Goal: Navigation & Orientation: Find specific page/section

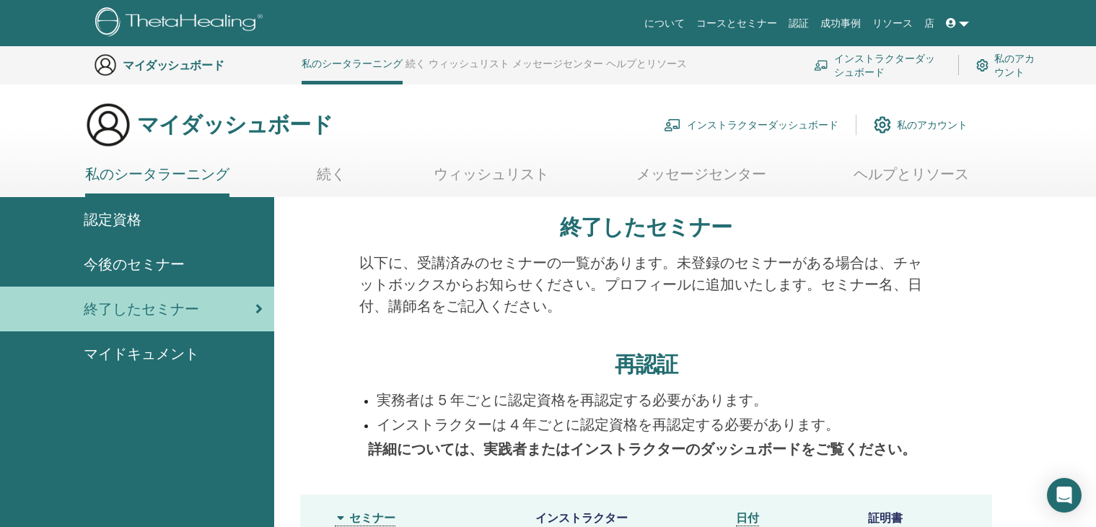
scroll to position [1481, 0]
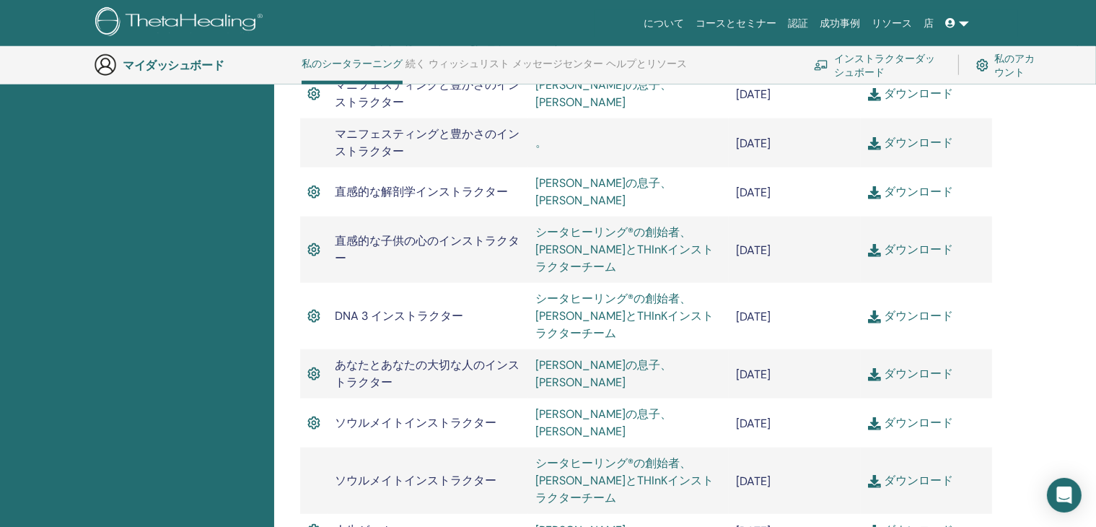
click at [163, 64] on font "マイダッシュボード" at bounding box center [173, 65] width 101 height 15
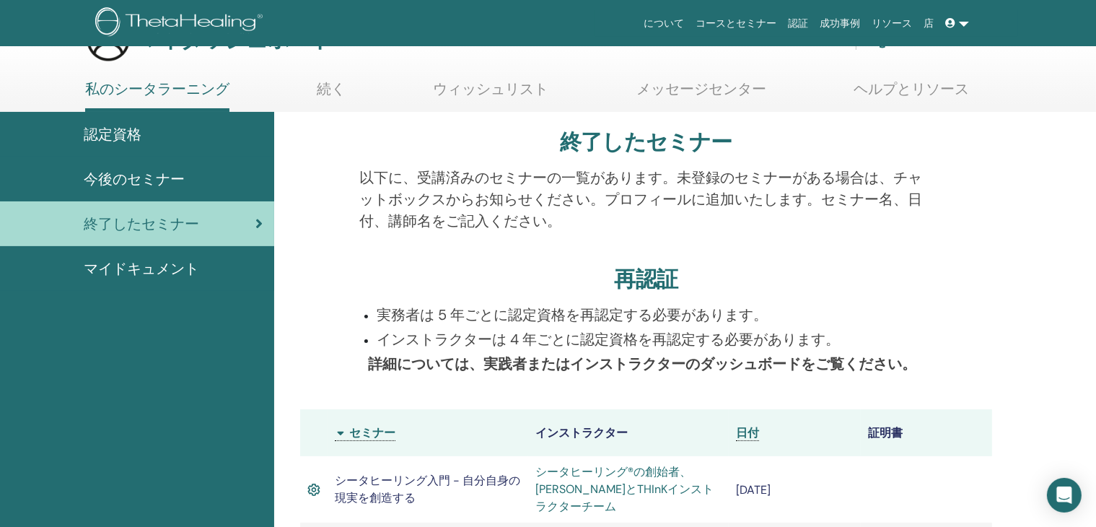
scroll to position [0, 0]
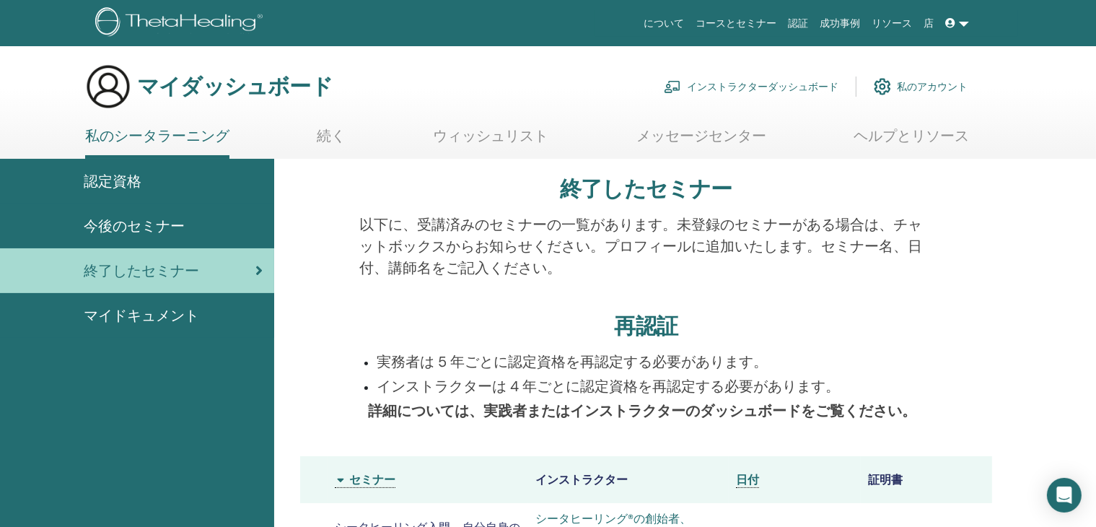
click at [336, 145] on link "続く" at bounding box center [331, 141] width 29 height 28
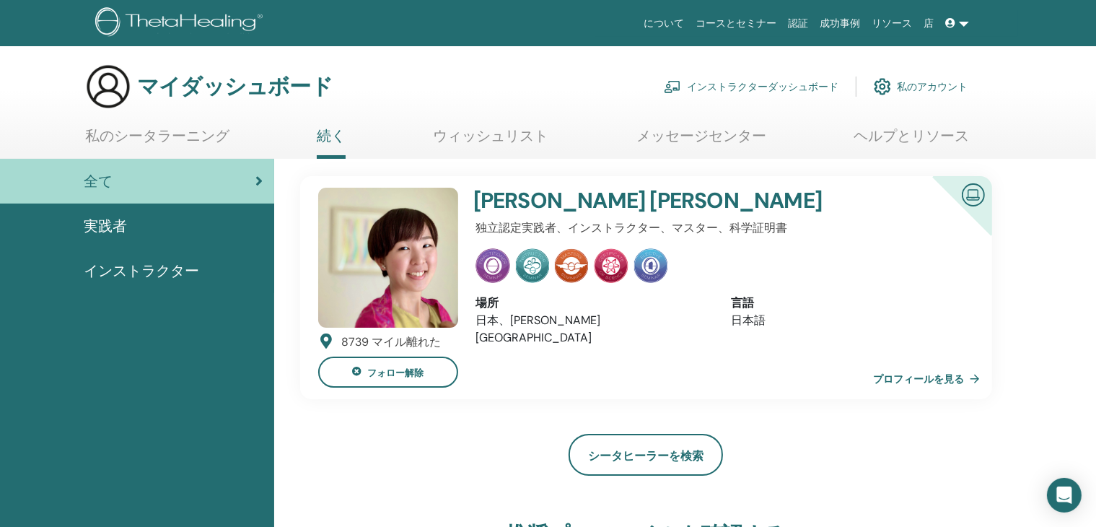
click at [468, 137] on font "ウィッシュリスト" at bounding box center [491, 135] width 115 height 19
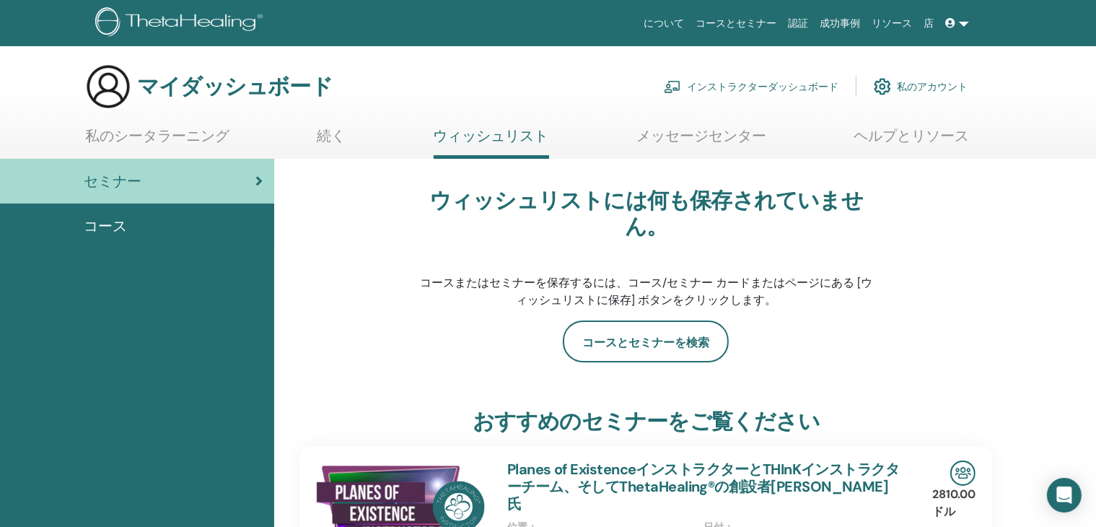
click at [696, 136] on font "メッセージセンター" at bounding box center [702, 135] width 130 height 19
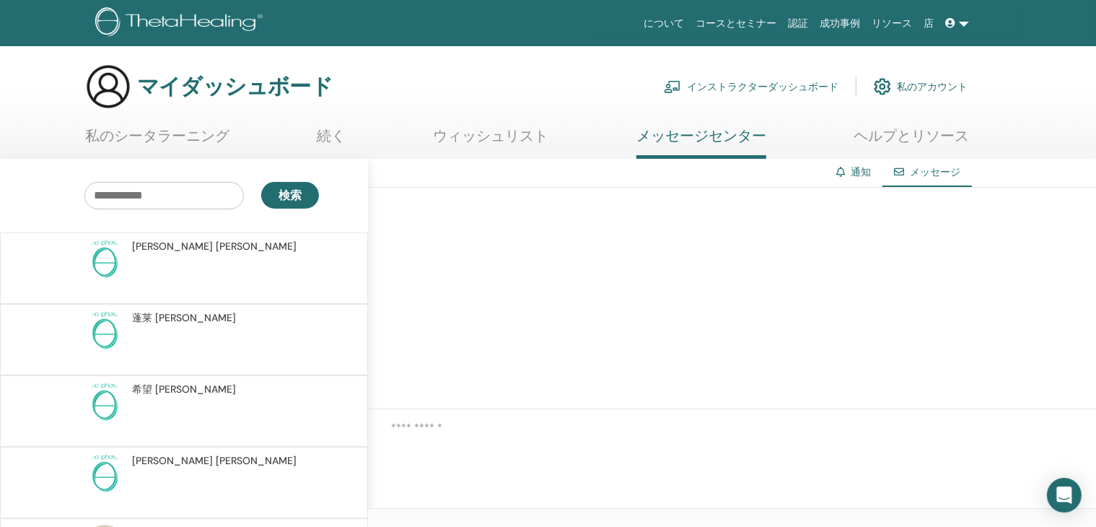
click at [756, 87] on font "インストラクターダッシュボード" at bounding box center [763, 87] width 152 height 13
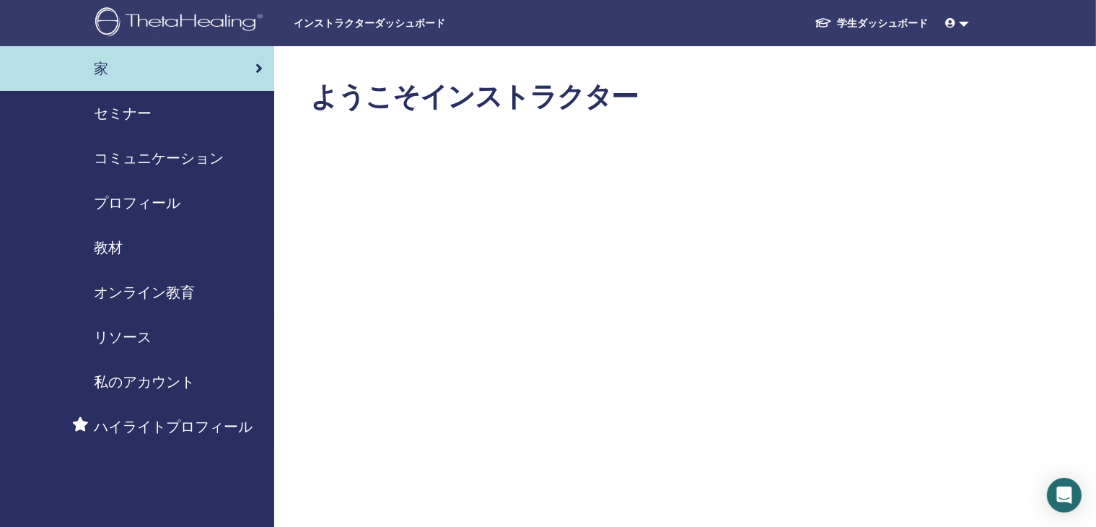
click at [886, 25] on font "学生ダッシュボード" at bounding box center [883, 23] width 91 height 13
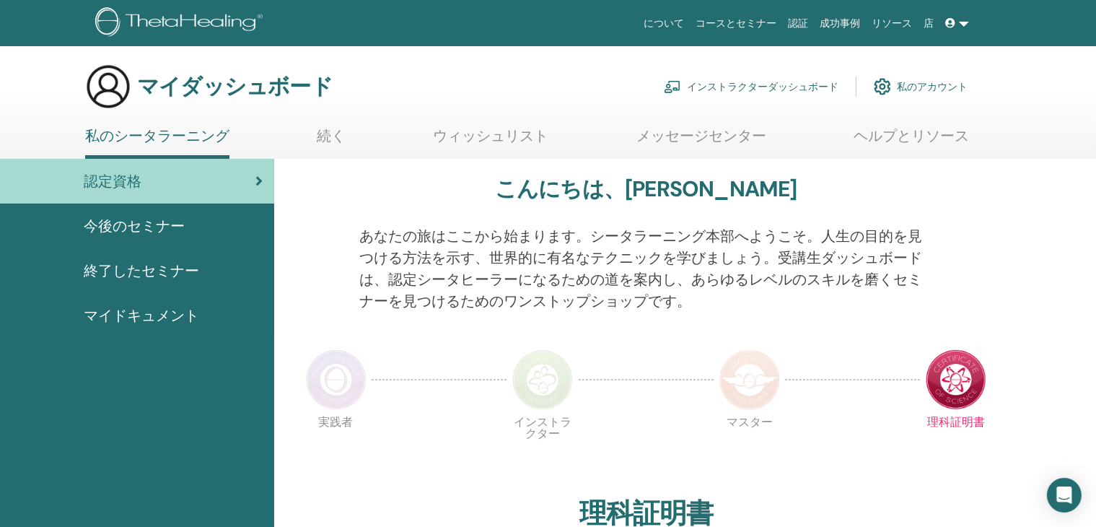
click at [709, 139] on font "メッセージセンター" at bounding box center [702, 135] width 130 height 19
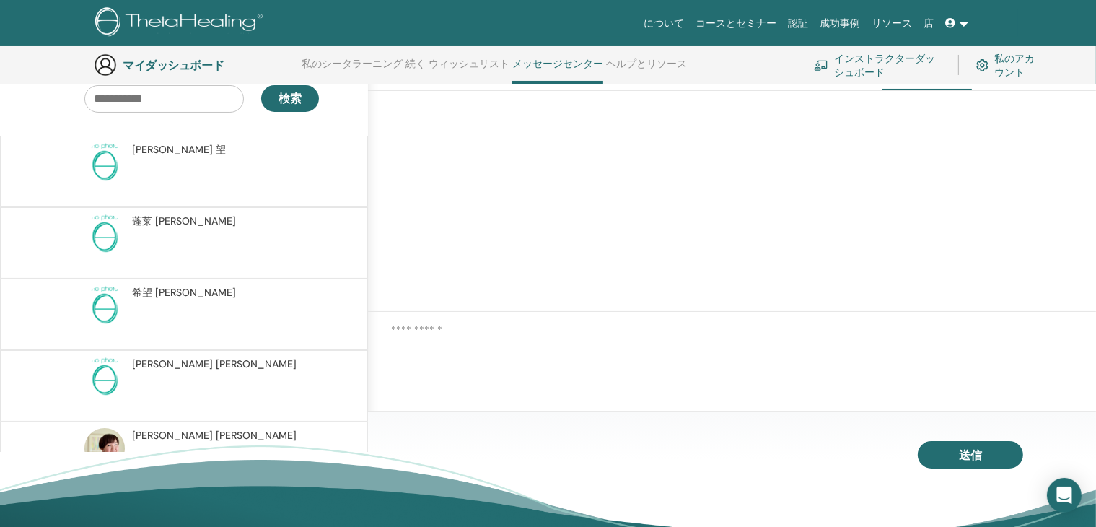
scroll to position [110, 0]
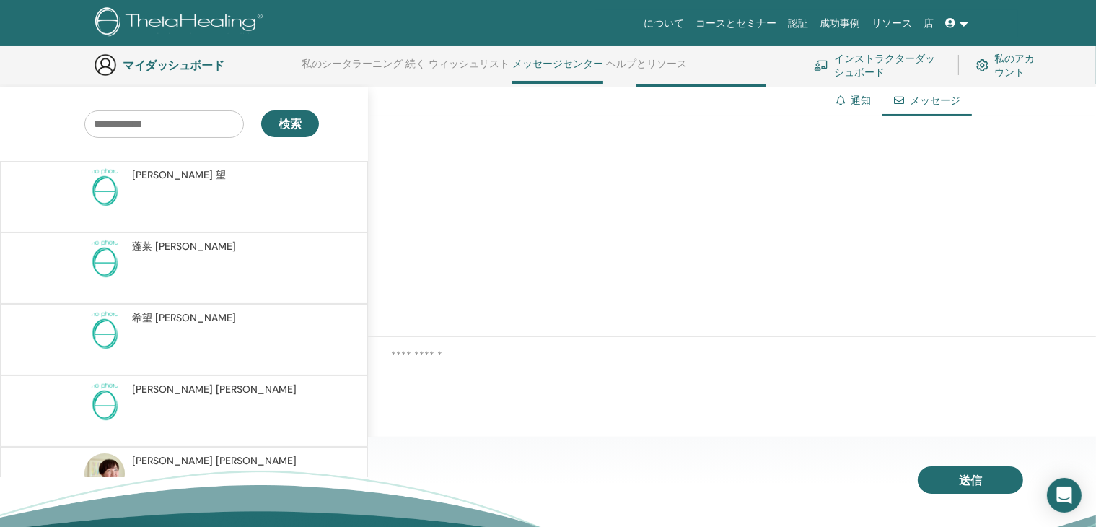
click at [149, 174] on font "山口" at bounding box center [172, 174] width 81 height 13
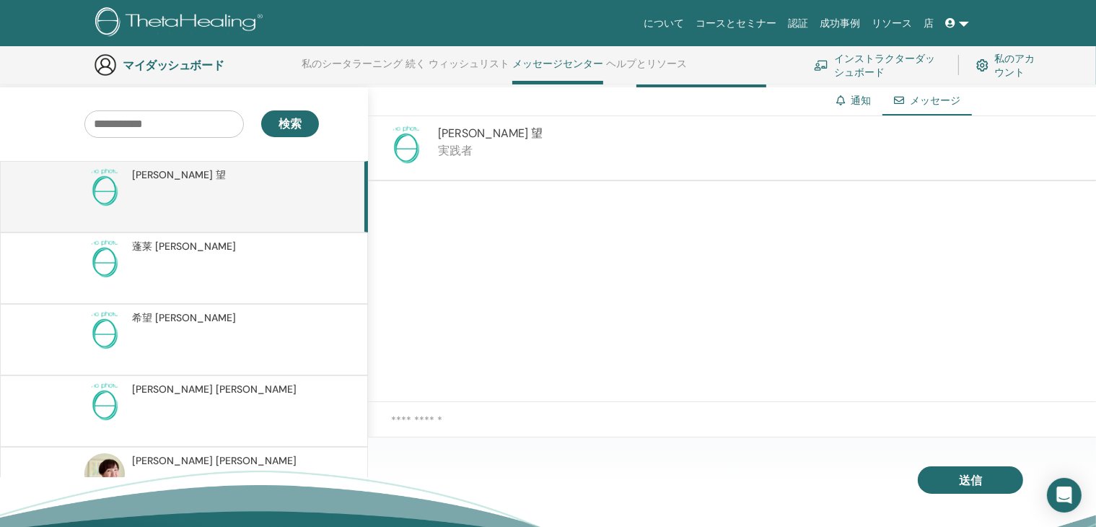
click at [152, 242] on font "蓬莱" at bounding box center [142, 246] width 20 height 13
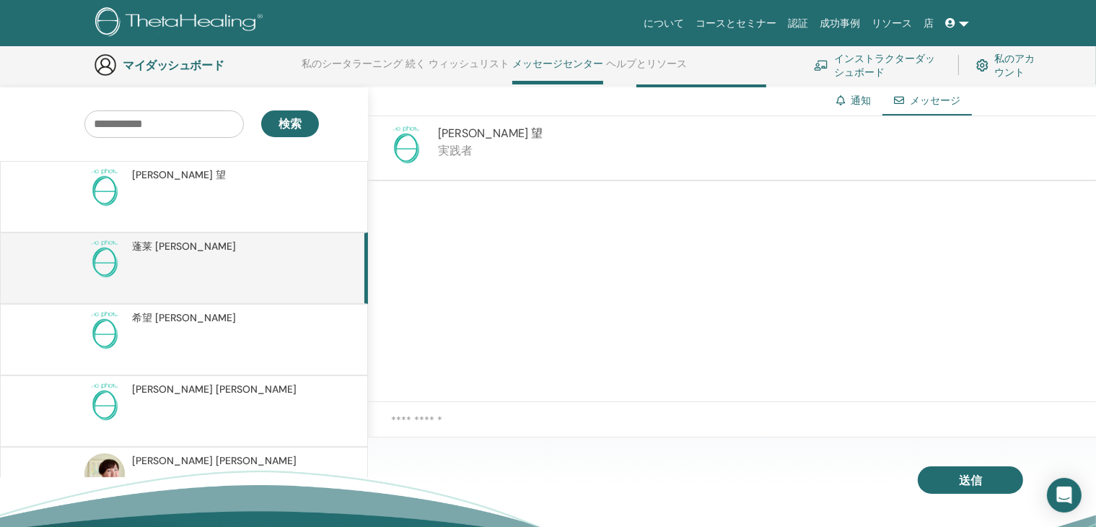
click at [155, 316] on font "山口" at bounding box center [195, 317] width 81 height 13
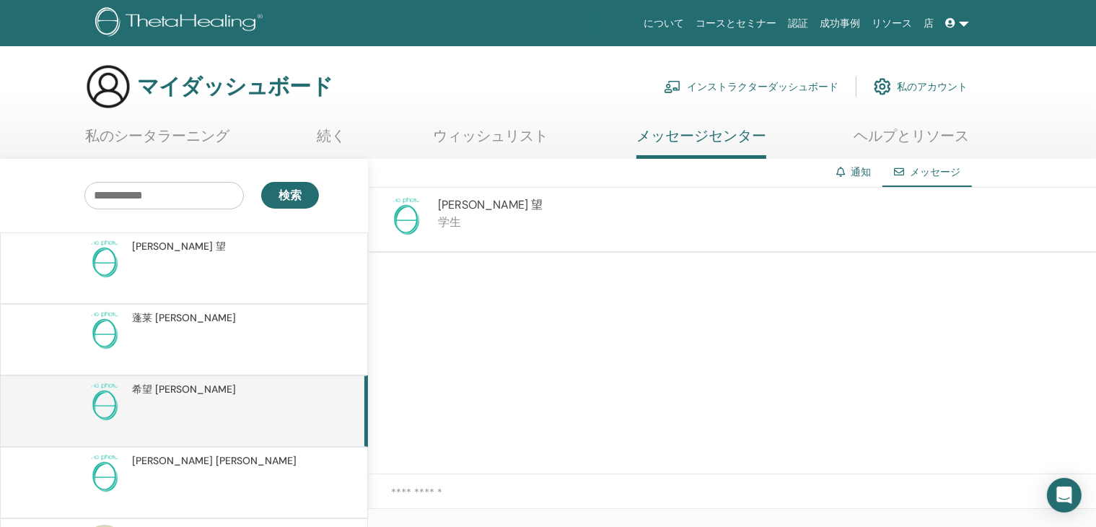
click at [493, 134] on font "ウィッシュリスト" at bounding box center [491, 135] width 115 height 19
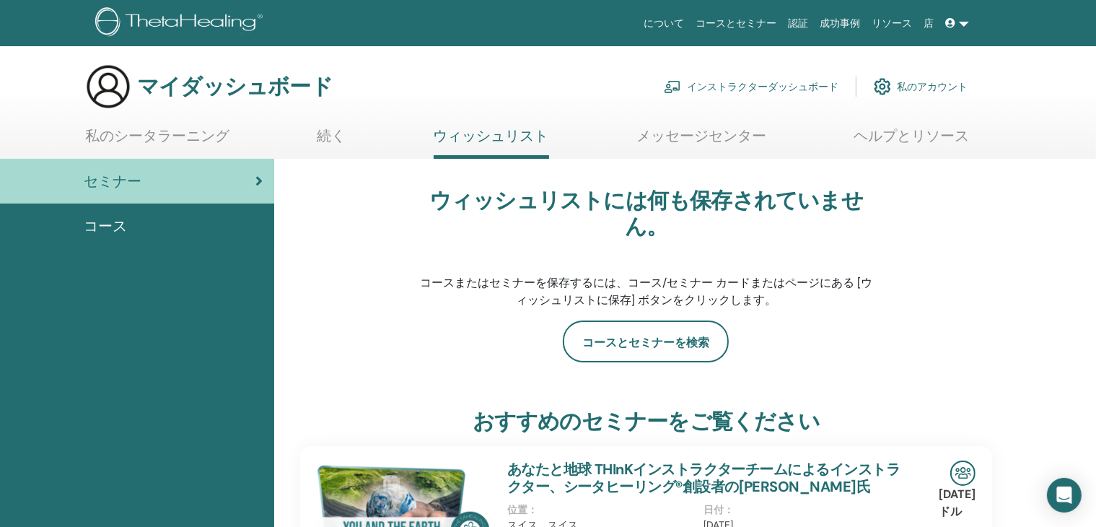
click at [173, 134] on font "私のシータラーニング" at bounding box center [157, 135] width 144 height 19
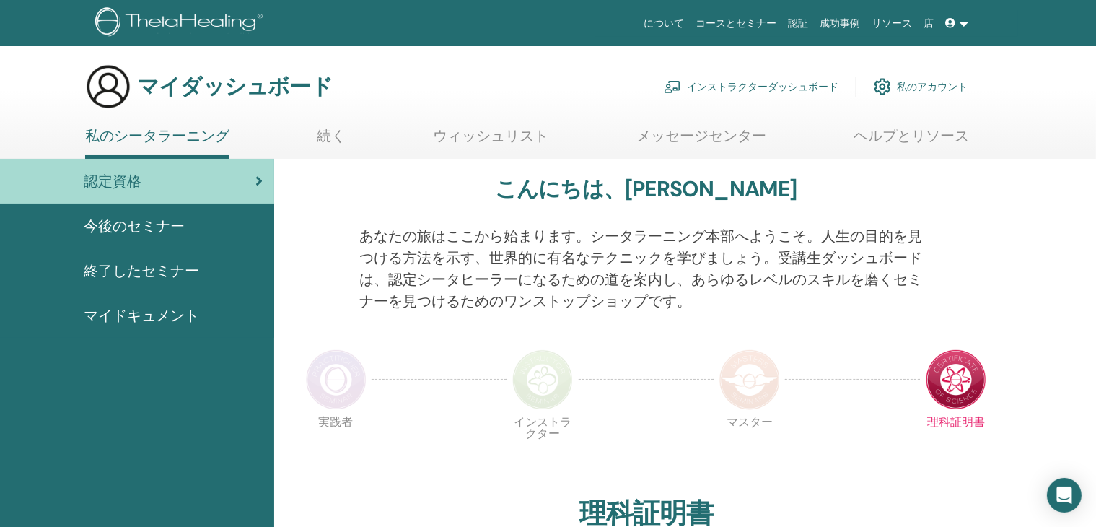
click at [749, 87] on font "インストラクターダッシュボード" at bounding box center [763, 87] width 152 height 13
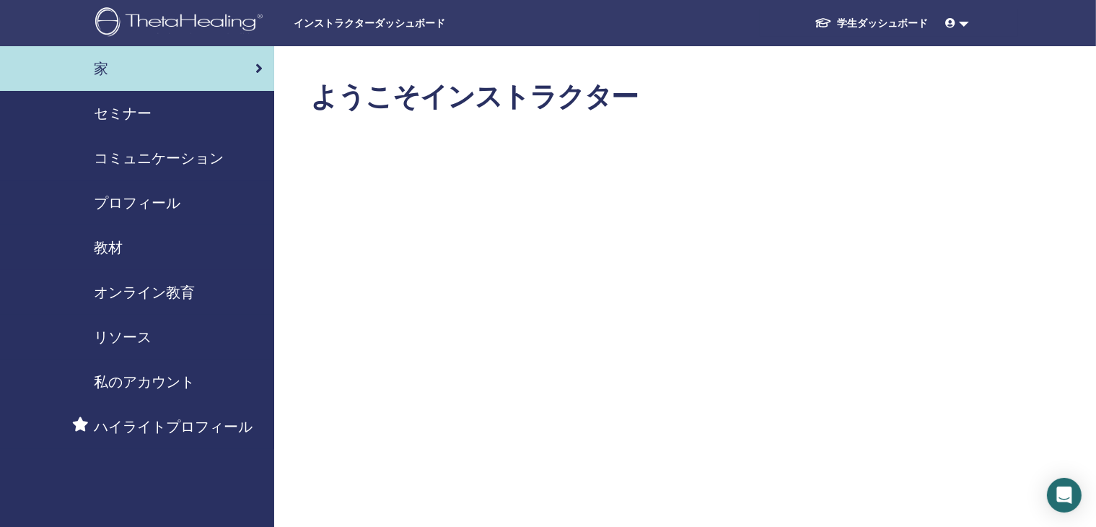
click at [128, 108] on font "セミナー" at bounding box center [123, 113] width 58 height 19
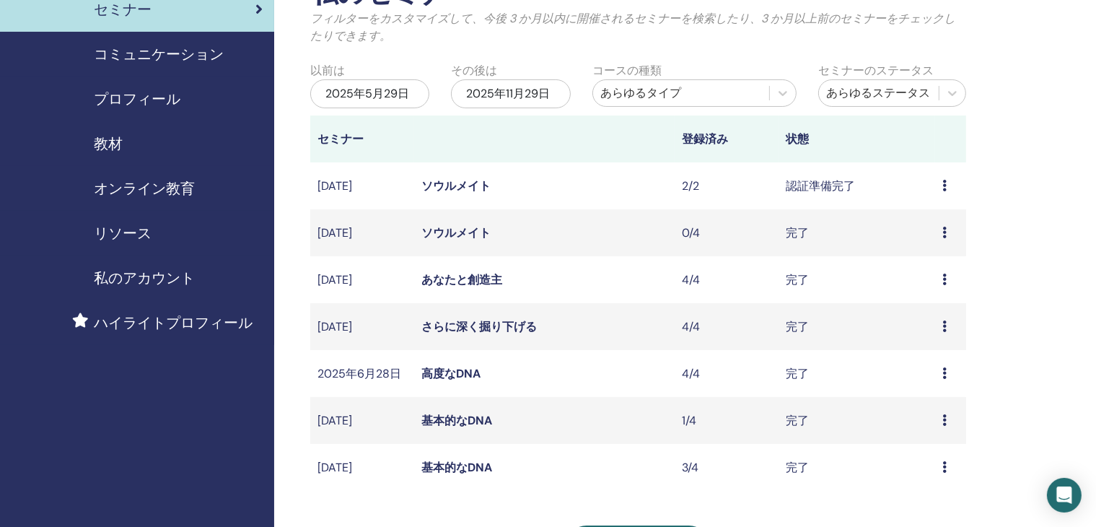
scroll to position [144, 0]
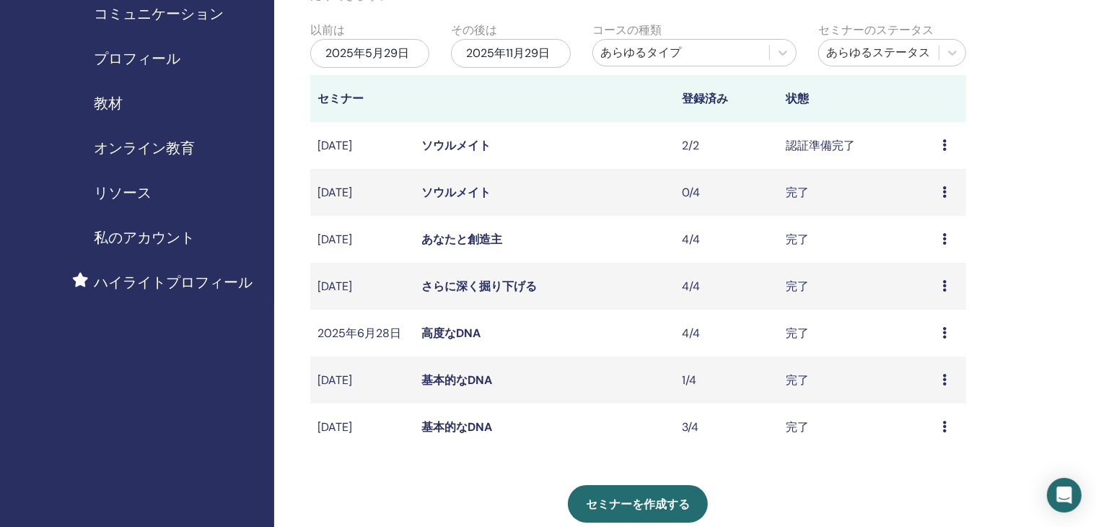
click at [946, 145] on icon at bounding box center [945, 145] width 4 height 12
click at [922, 200] on font "参加者" at bounding box center [925, 200] width 35 height 15
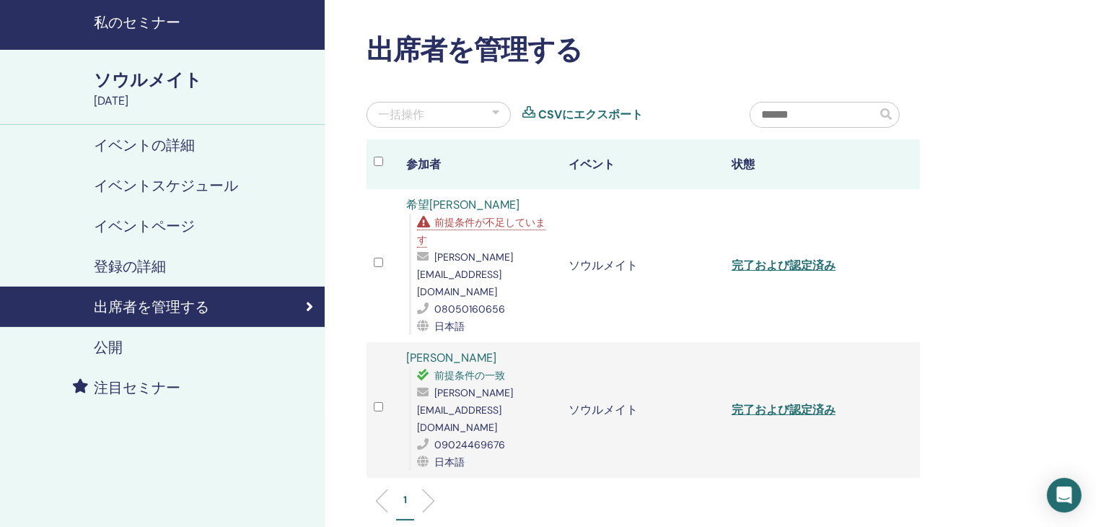
scroll to position [72, 0]
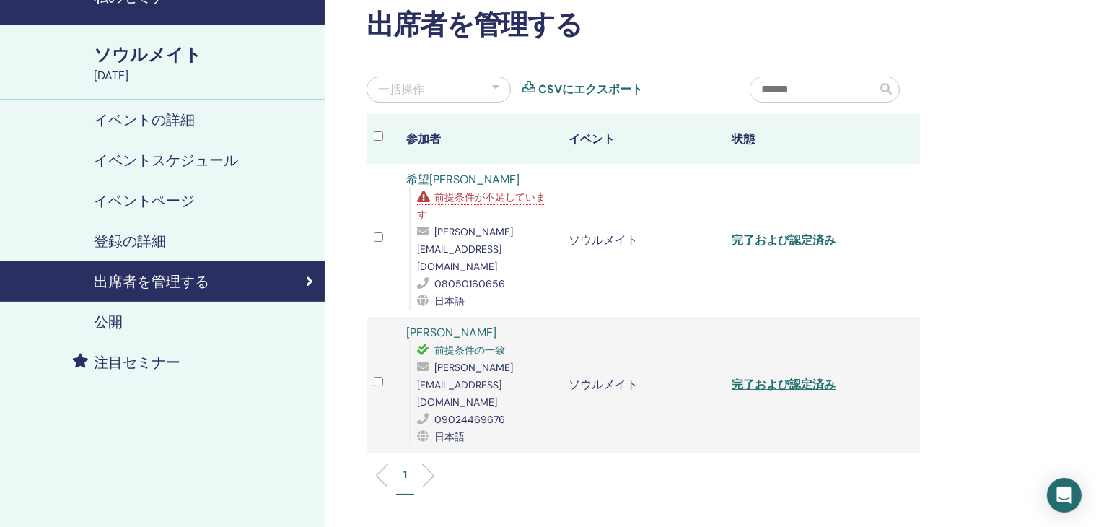
click at [521, 195] on font "前提条件が不足しています" at bounding box center [481, 206] width 128 height 30
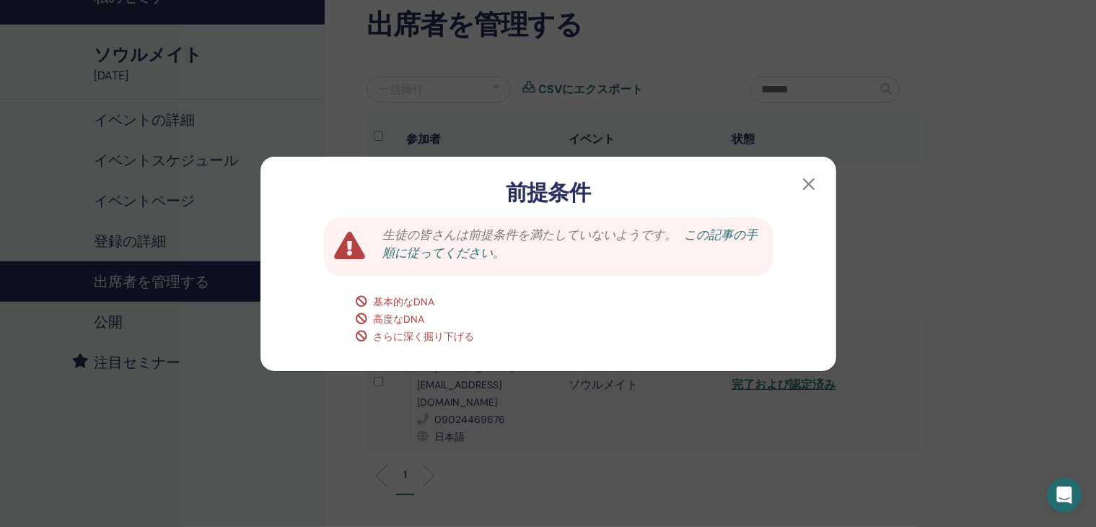
click at [719, 232] on font "この記事の手順に従ってください。" at bounding box center [570, 244] width 375 height 35
click at [811, 184] on button "button" at bounding box center [809, 184] width 23 height 23
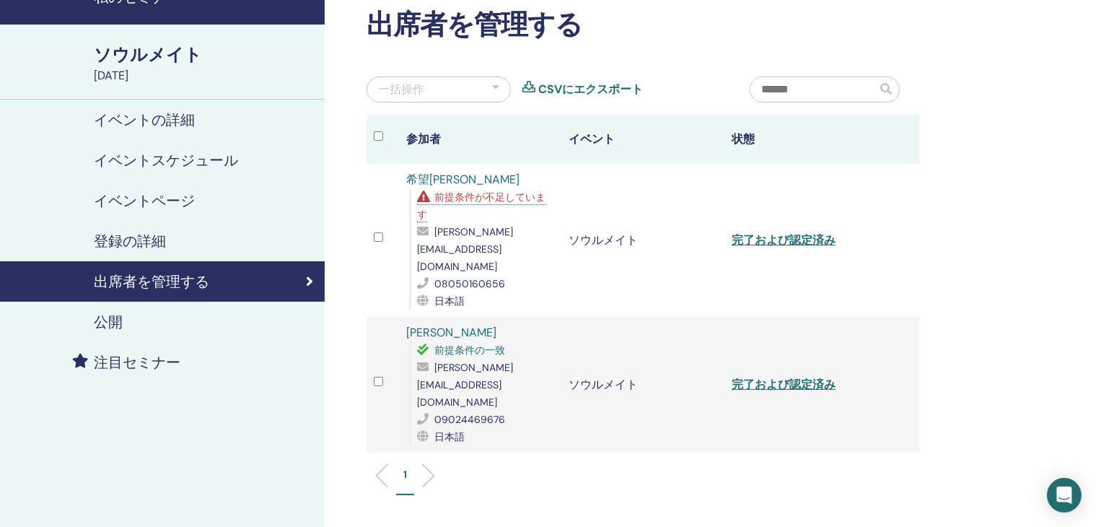
click at [422, 229] on icon at bounding box center [425, 231] width 17 height 12
click at [777, 232] on font "完了および認定済み" at bounding box center [784, 239] width 104 height 15
click at [421, 361] on icon at bounding box center [425, 367] width 17 height 12
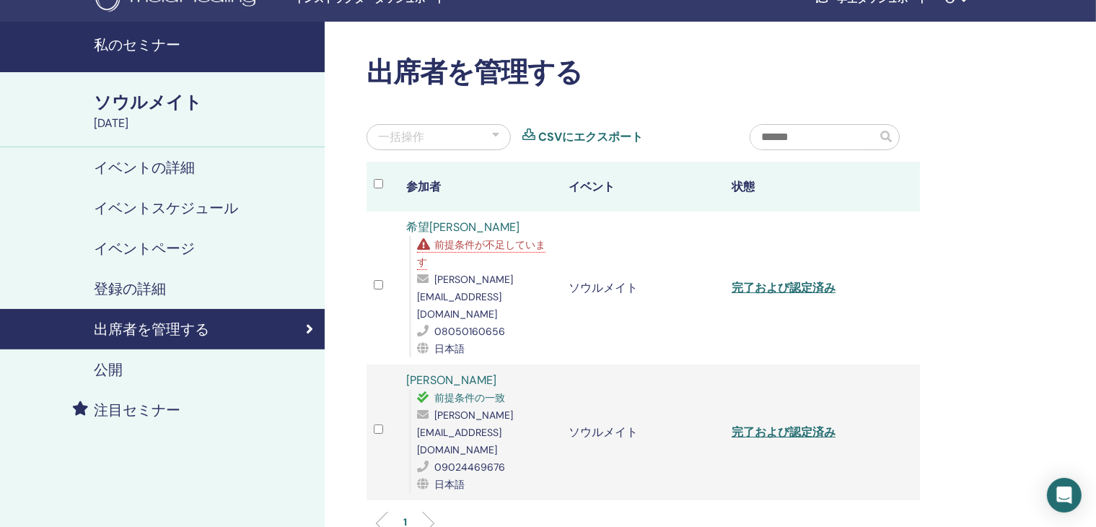
scroll to position [0, 0]
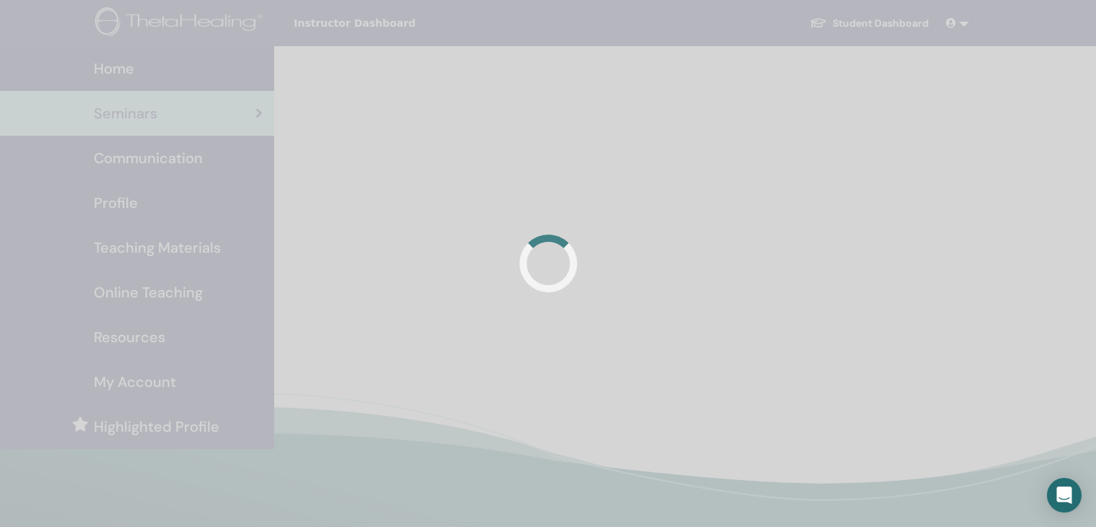
scroll to position [144, 0]
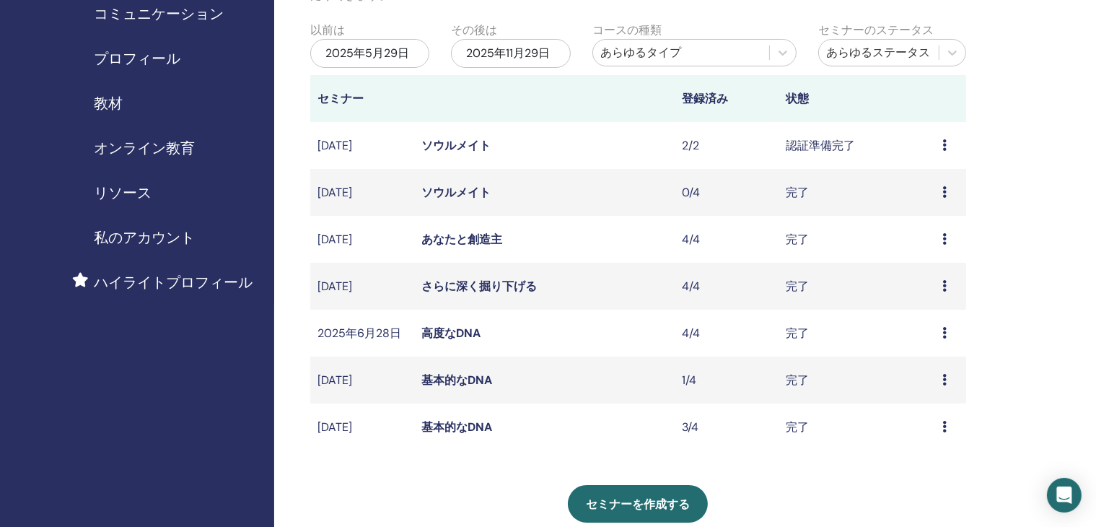
click at [946, 196] on icon at bounding box center [945, 192] width 4 height 12
click at [927, 232] on font "参加者" at bounding box center [925, 229] width 35 height 15
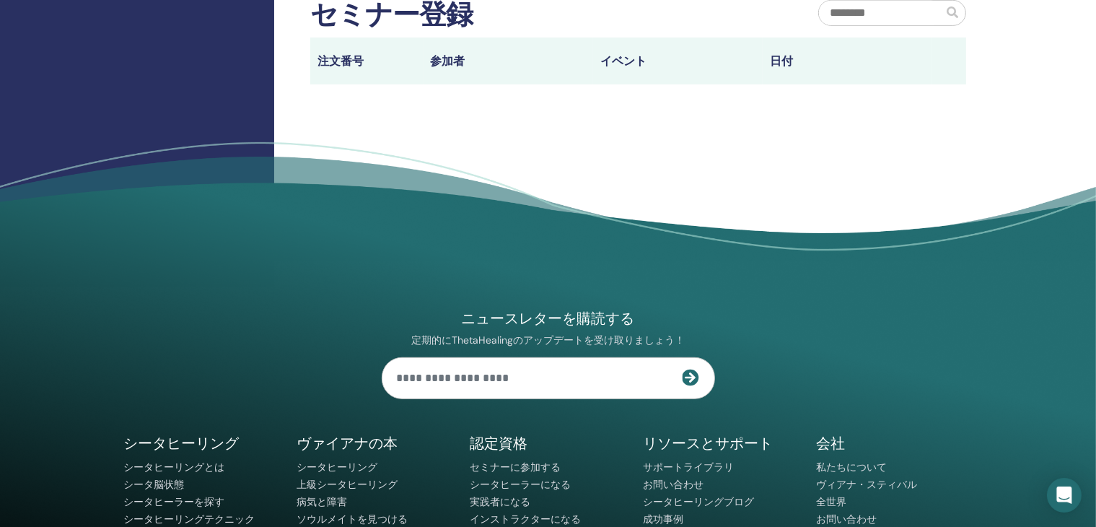
scroll to position [794, 0]
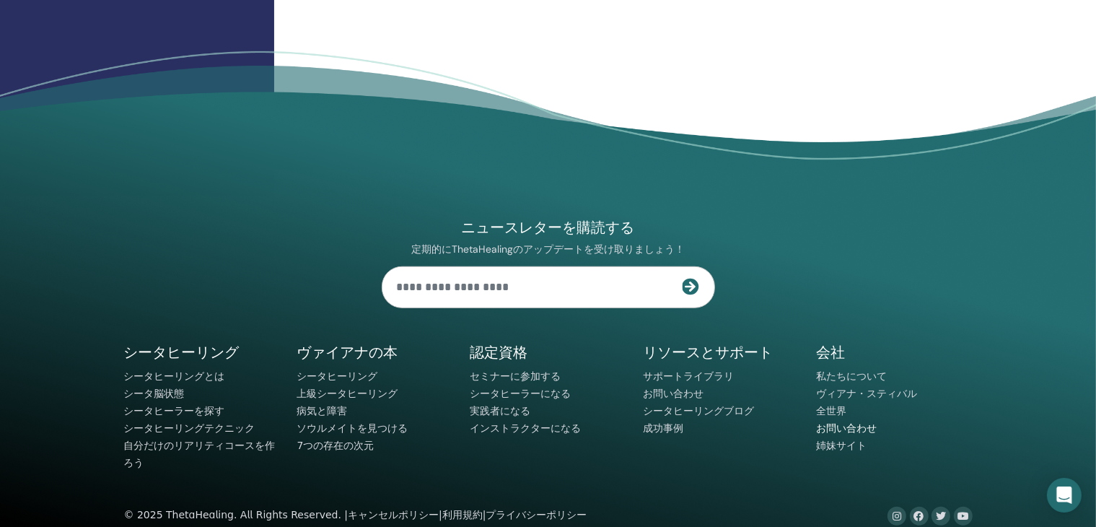
click at [840, 434] on font "お問い合わせ" at bounding box center [847, 428] width 61 height 12
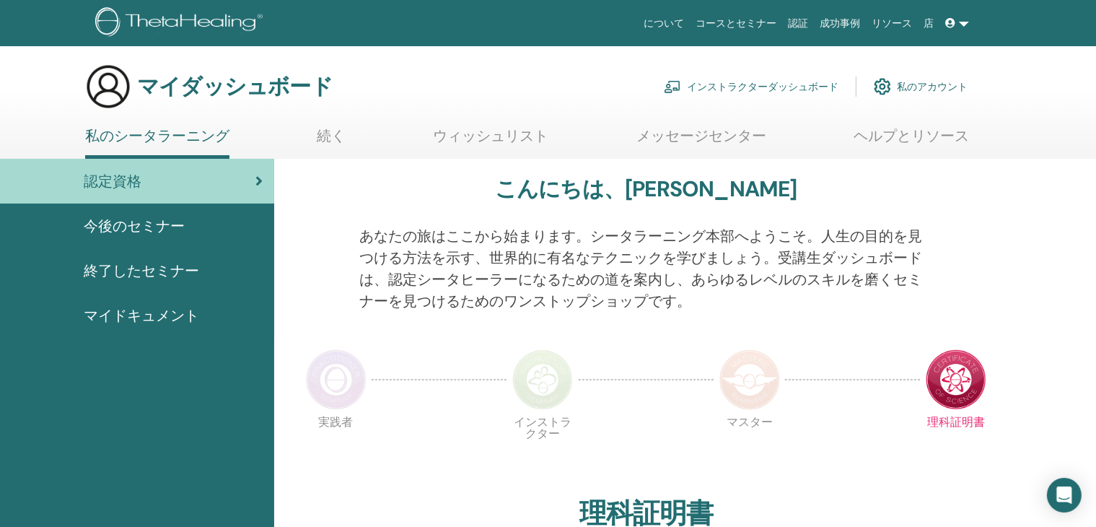
click at [715, 137] on font "メッセージセンター" at bounding box center [702, 135] width 130 height 19
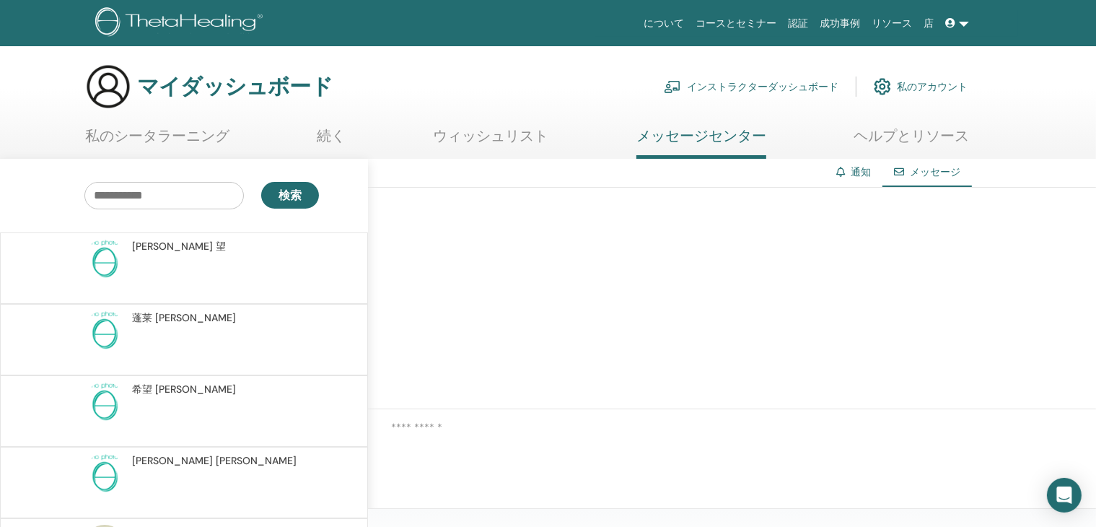
click at [147, 141] on font "私のシータラーニング" at bounding box center [157, 135] width 144 height 19
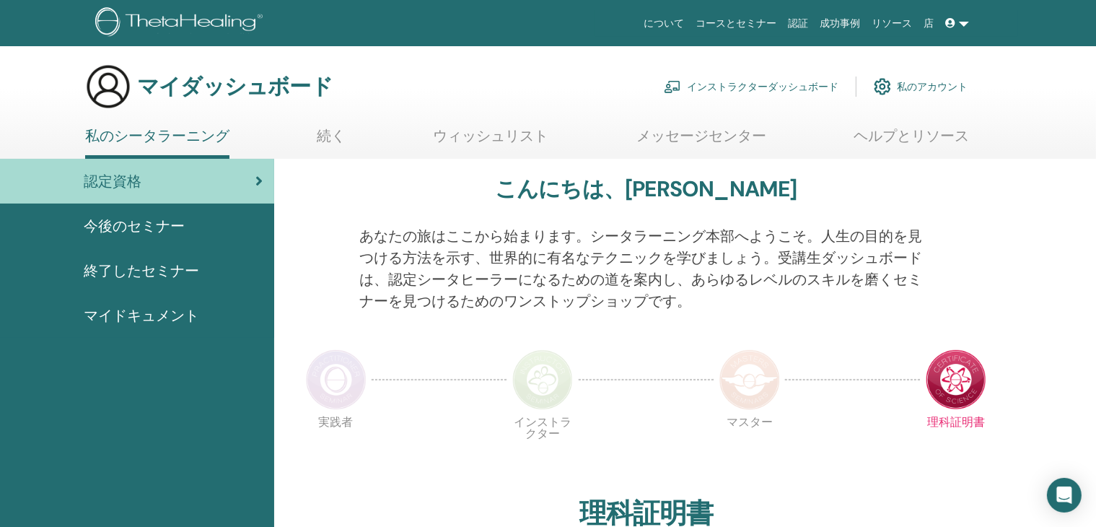
click at [143, 274] on font "終了したセミナー" at bounding box center [141, 270] width 115 height 19
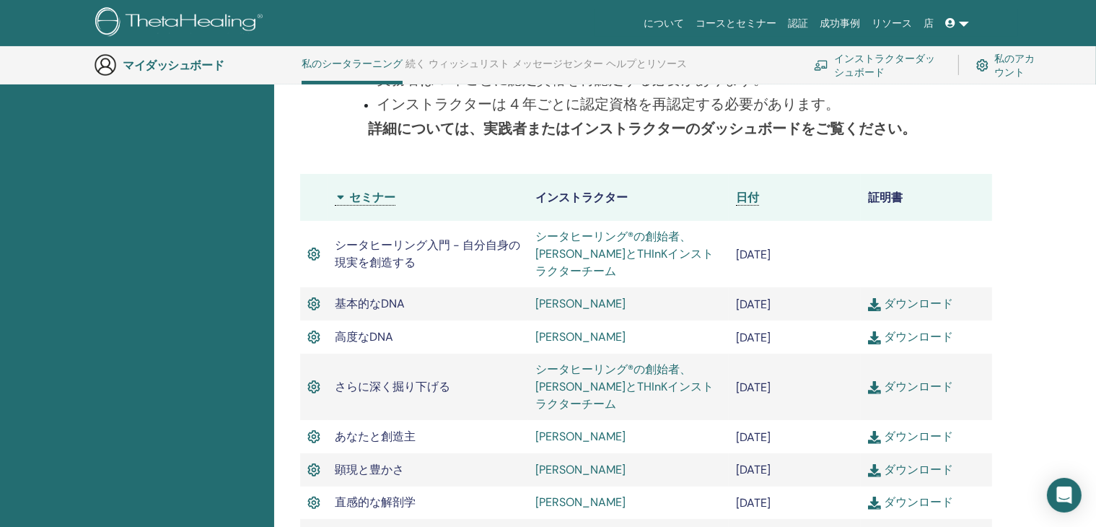
scroll to position [398, 0]
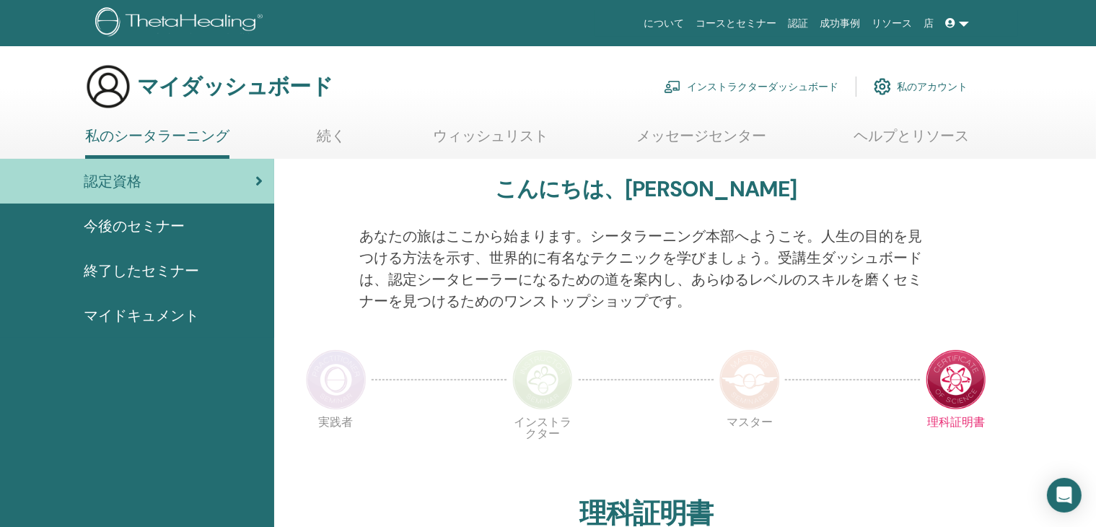
click at [152, 316] on font "マイドキュメント" at bounding box center [141, 315] width 115 height 19
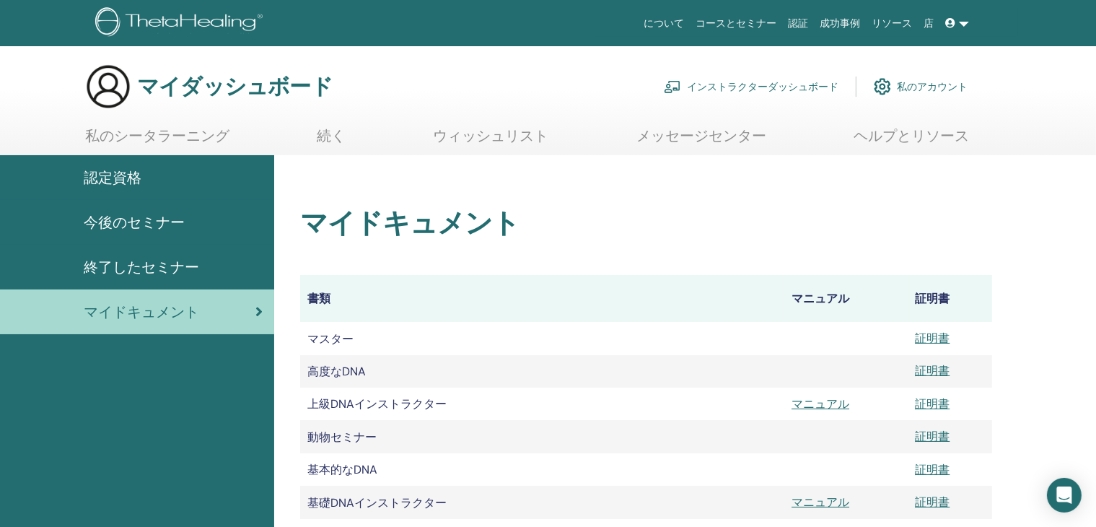
click at [813, 90] on font "インストラクターダッシュボード" at bounding box center [763, 87] width 152 height 13
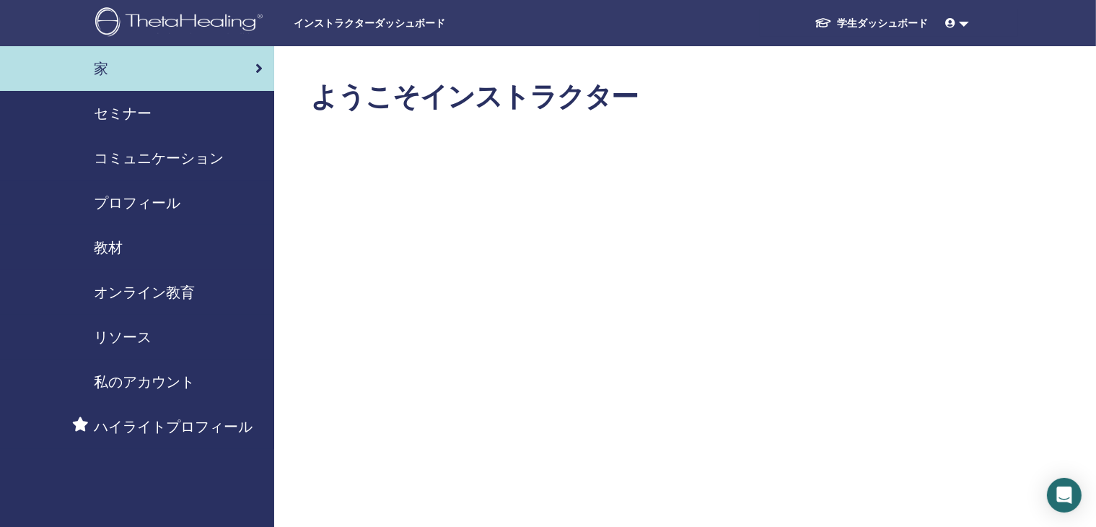
click at [133, 115] on font "セミナー" at bounding box center [123, 113] width 58 height 19
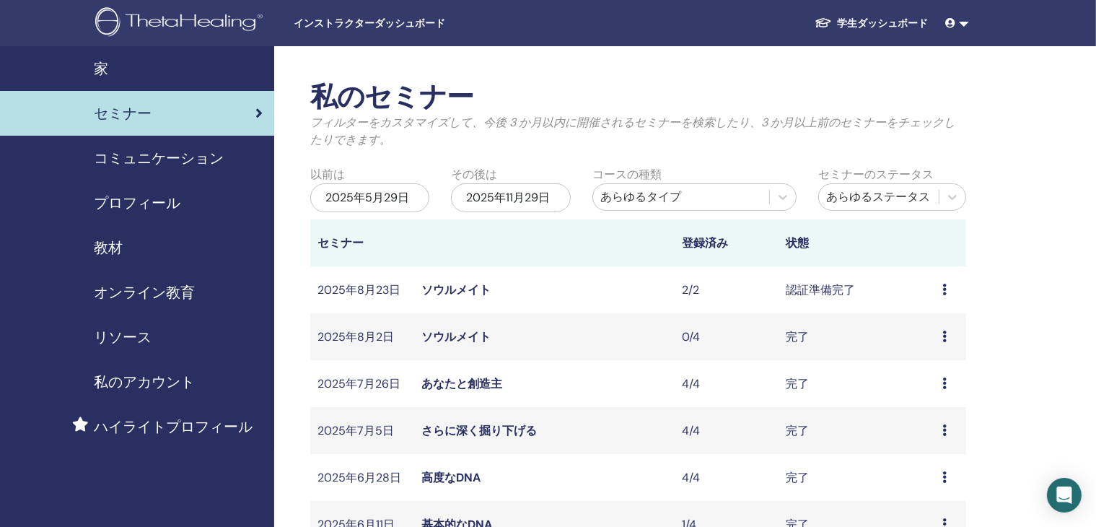
click at [943, 293] on icon at bounding box center [945, 290] width 4 height 12
click at [927, 349] on font "参加者" at bounding box center [922, 348] width 35 height 15
click at [964, 26] on link at bounding box center [958, 23] width 35 height 27
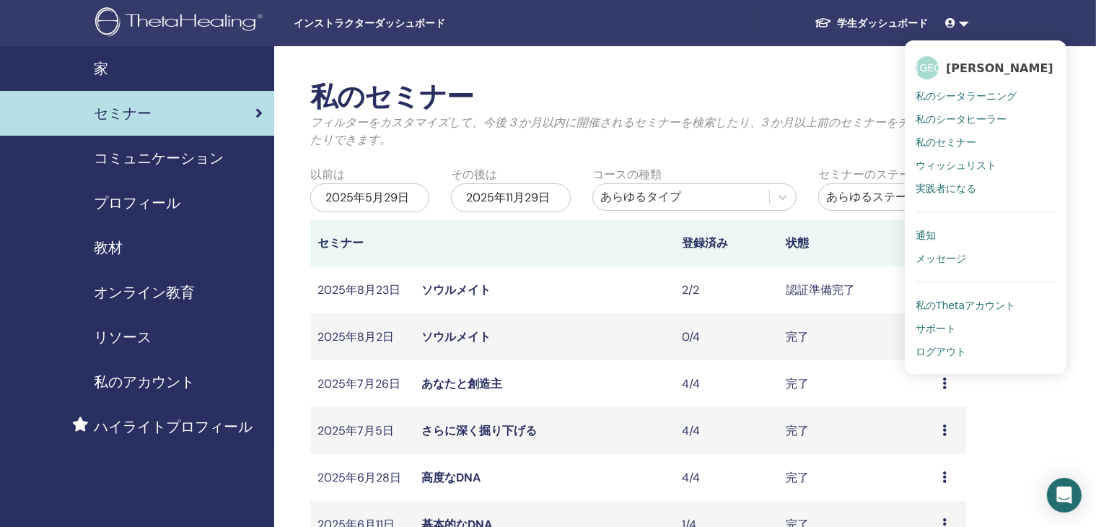
click at [754, 73] on div "私のセミナー フィルターをカスタマイズして、今後 3 か月以内に開催されるセミナーを検索したり、3 か月以上前のセミナーをチェックしたりできます。 以前は 2…" at bounding box center [685, 517] width 822 height 943
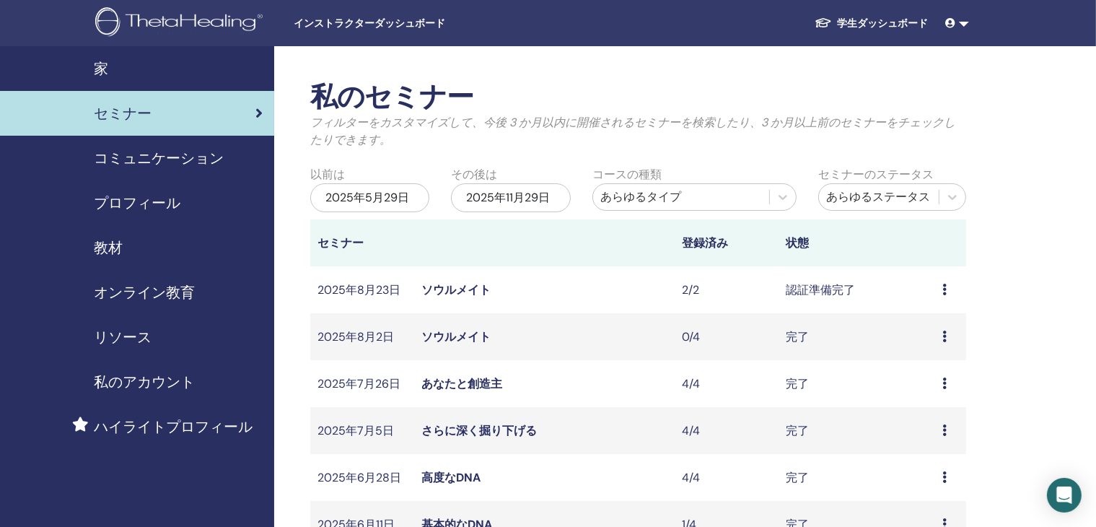
click at [961, 25] on link at bounding box center [958, 23] width 35 height 27
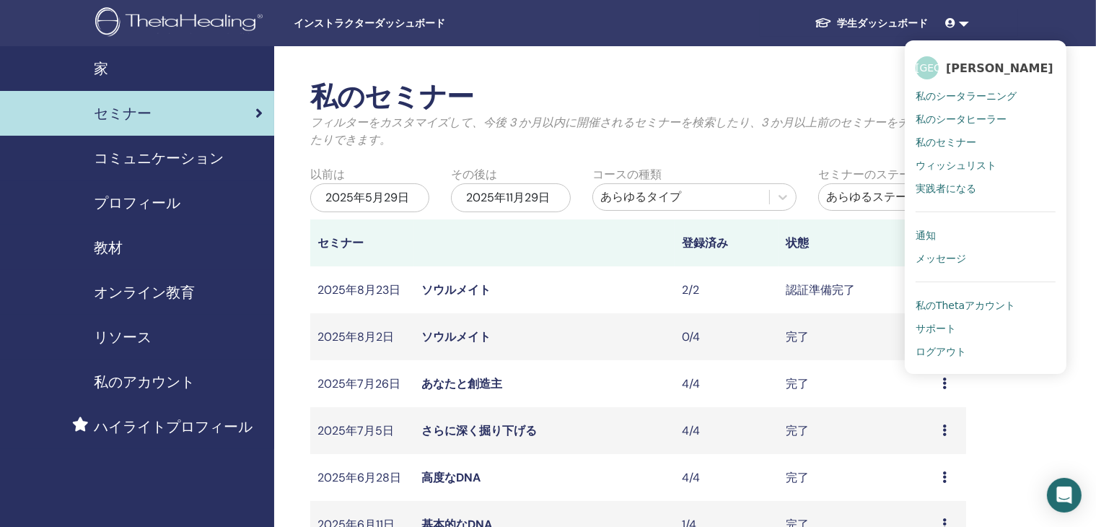
click at [939, 330] on font "サポート" at bounding box center [936, 329] width 40 height 12
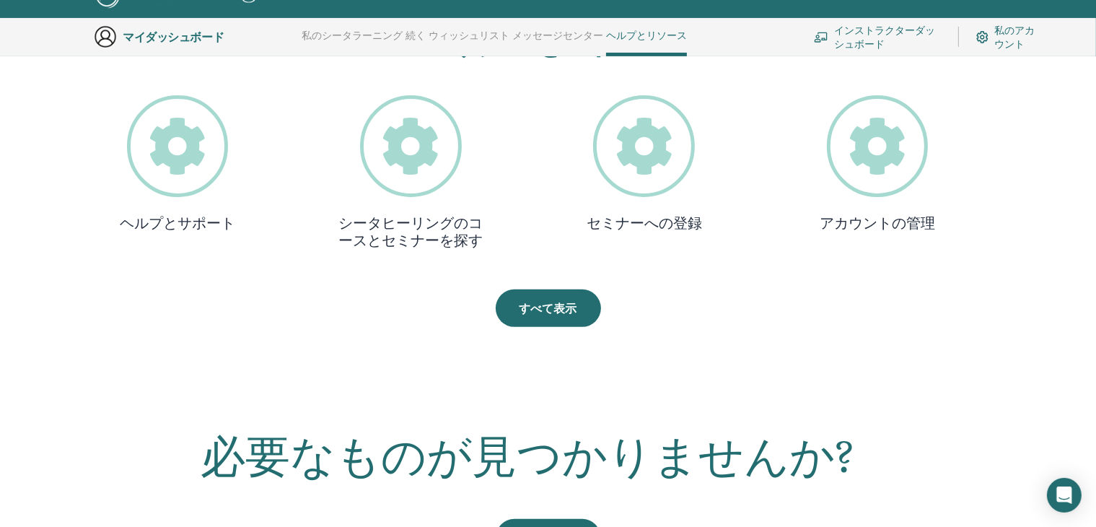
scroll to position [615, 0]
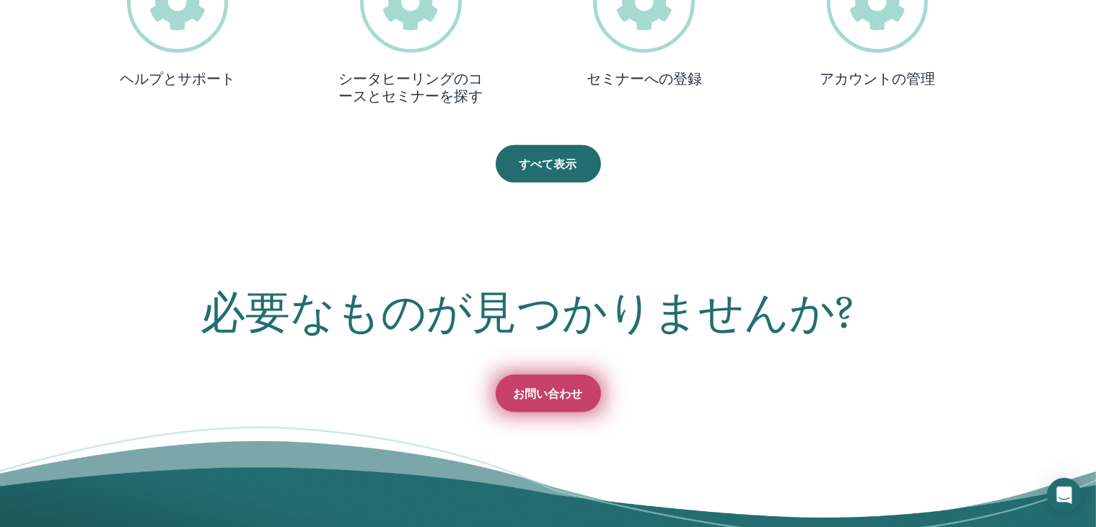
click at [552, 393] on font "お問い合わせ" at bounding box center [548, 393] width 69 height 15
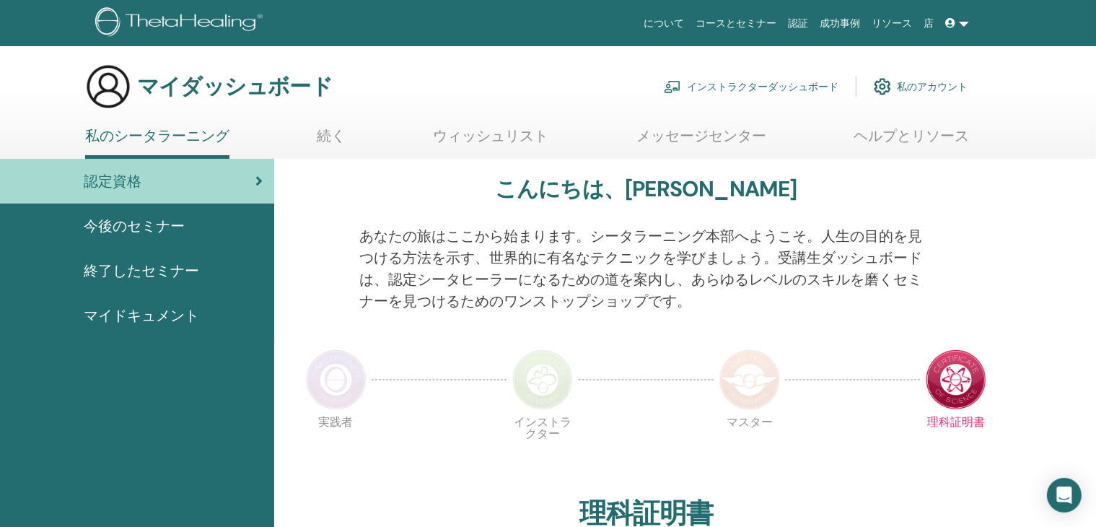
click at [924, 87] on font "私のアカウント" at bounding box center [932, 87] width 71 height 13
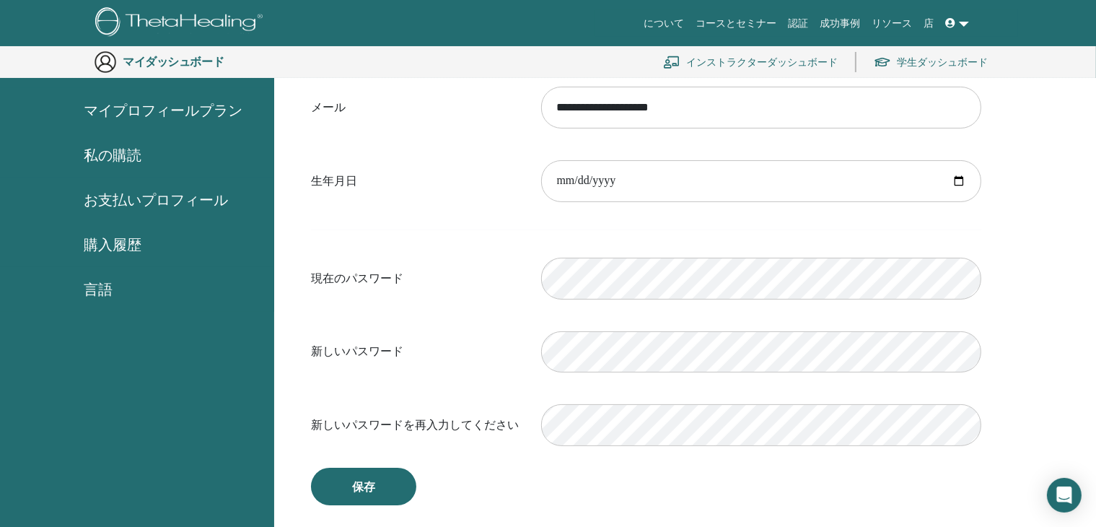
scroll to position [248, 0]
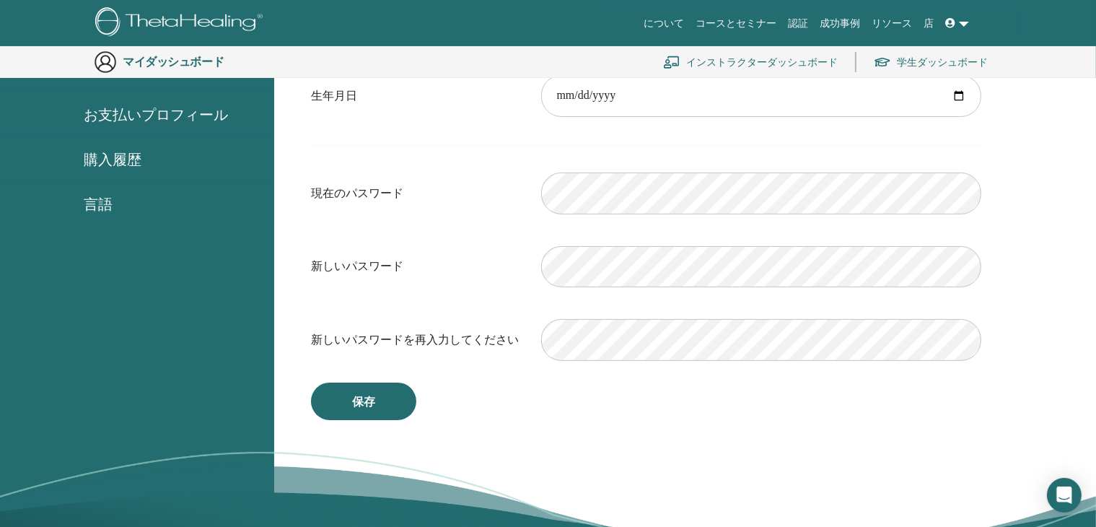
click at [1056, 262] on div "**********" at bounding box center [685, 254] width 822 height 683
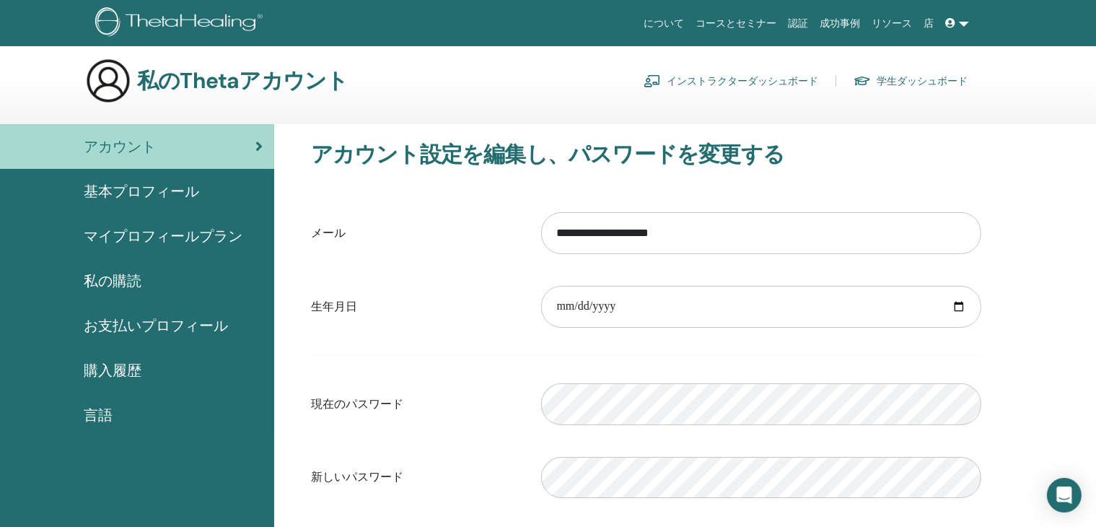
scroll to position [0, 0]
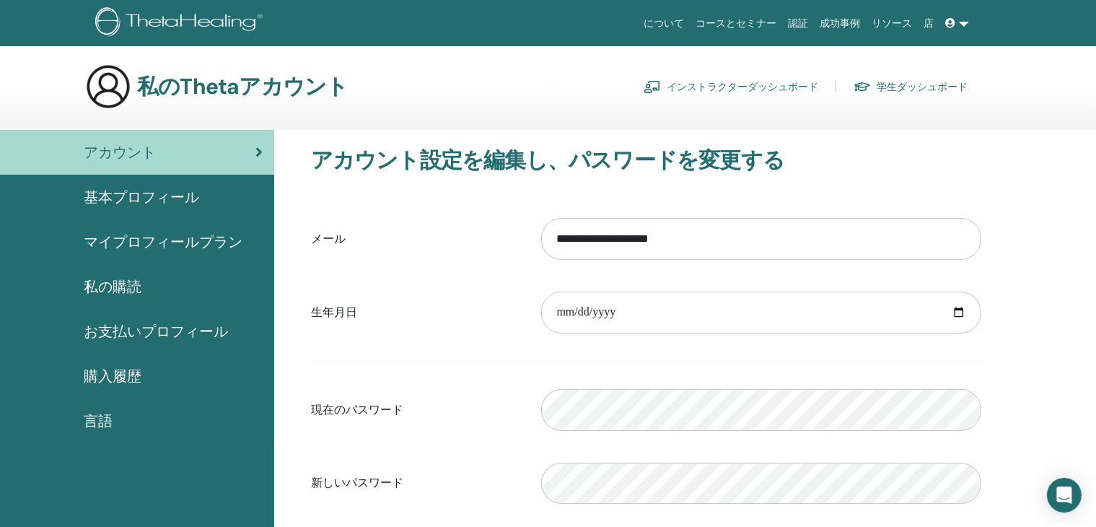
click at [714, 84] on font "インストラクターダッシュボード" at bounding box center [743, 87] width 152 height 13
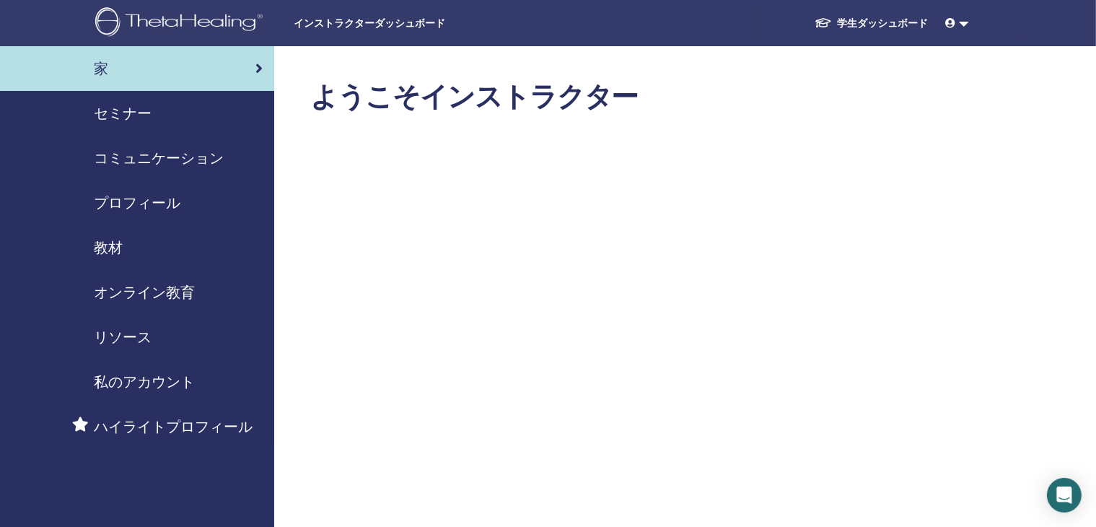
click at [105, 118] on font "セミナー" at bounding box center [123, 113] width 58 height 19
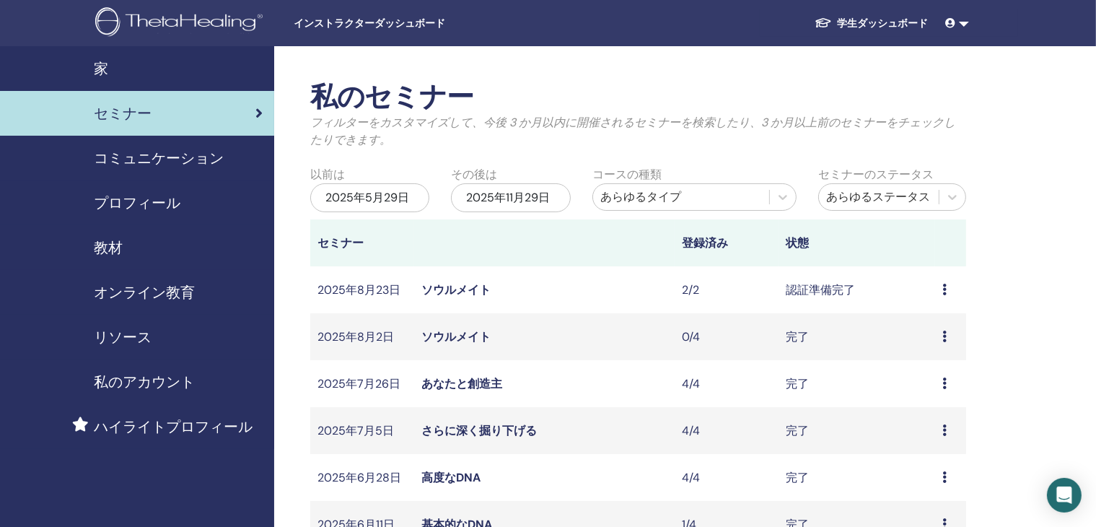
click at [121, 385] on font "私のアカウント" at bounding box center [144, 381] width 101 height 19
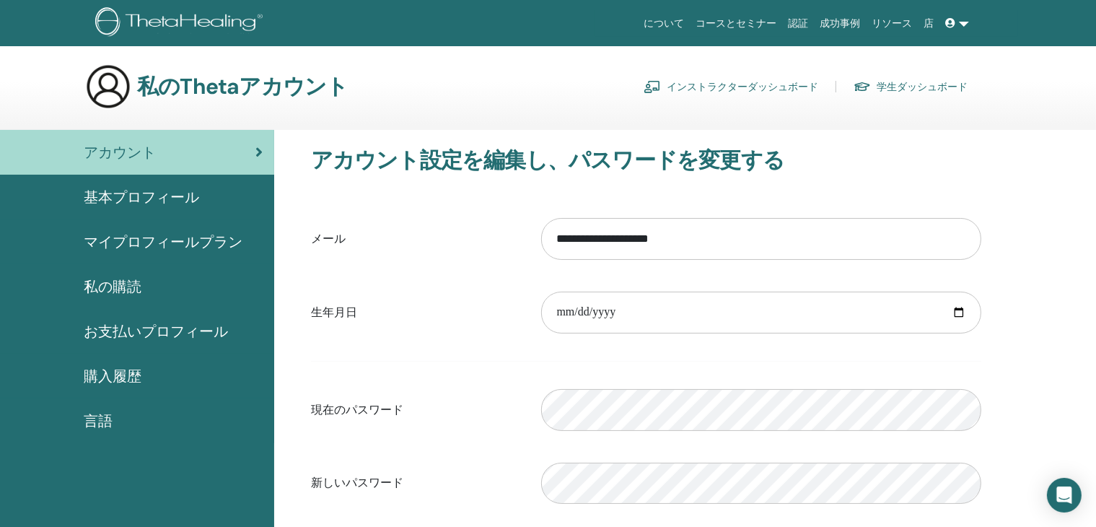
click at [754, 89] on font "インストラクターダッシュボード" at bounding box center [743, 87] width 152 height 13
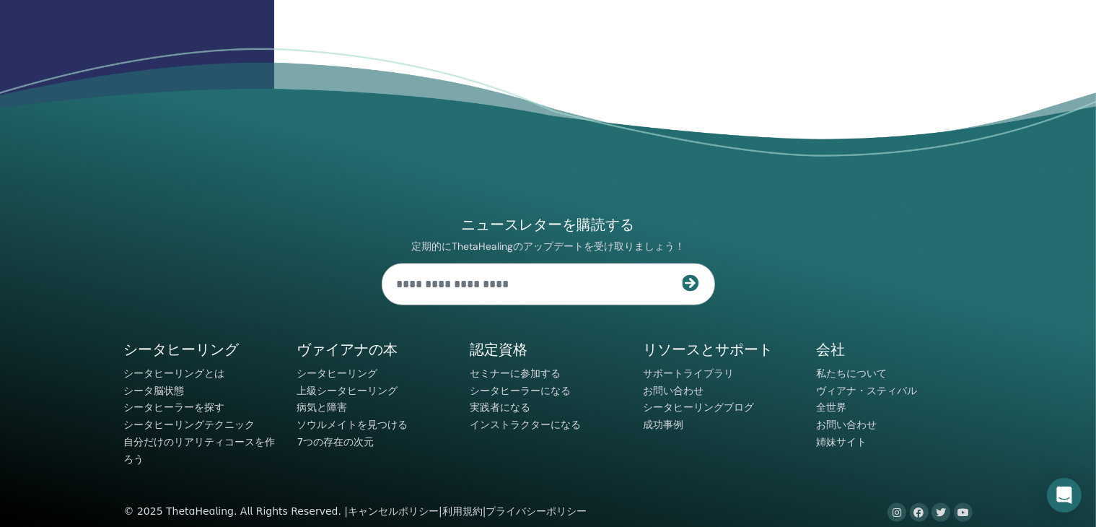
scroll to position [1883, 0]
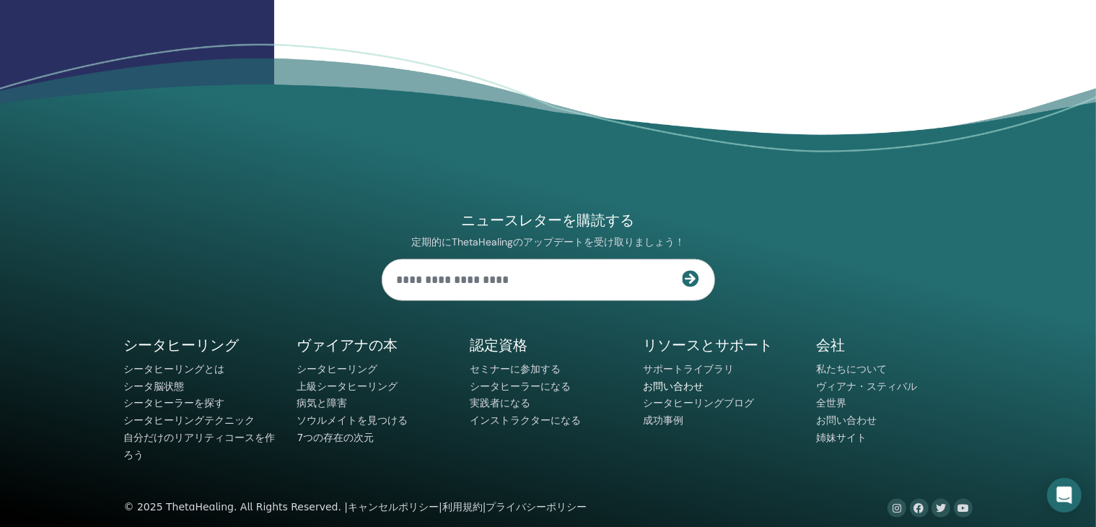
click at [656, 390] on font "お問い合わせ" at bounding box center [674, 386] width 61 height 12
